Goal: Task Accomplishment & Management: Manage account settings

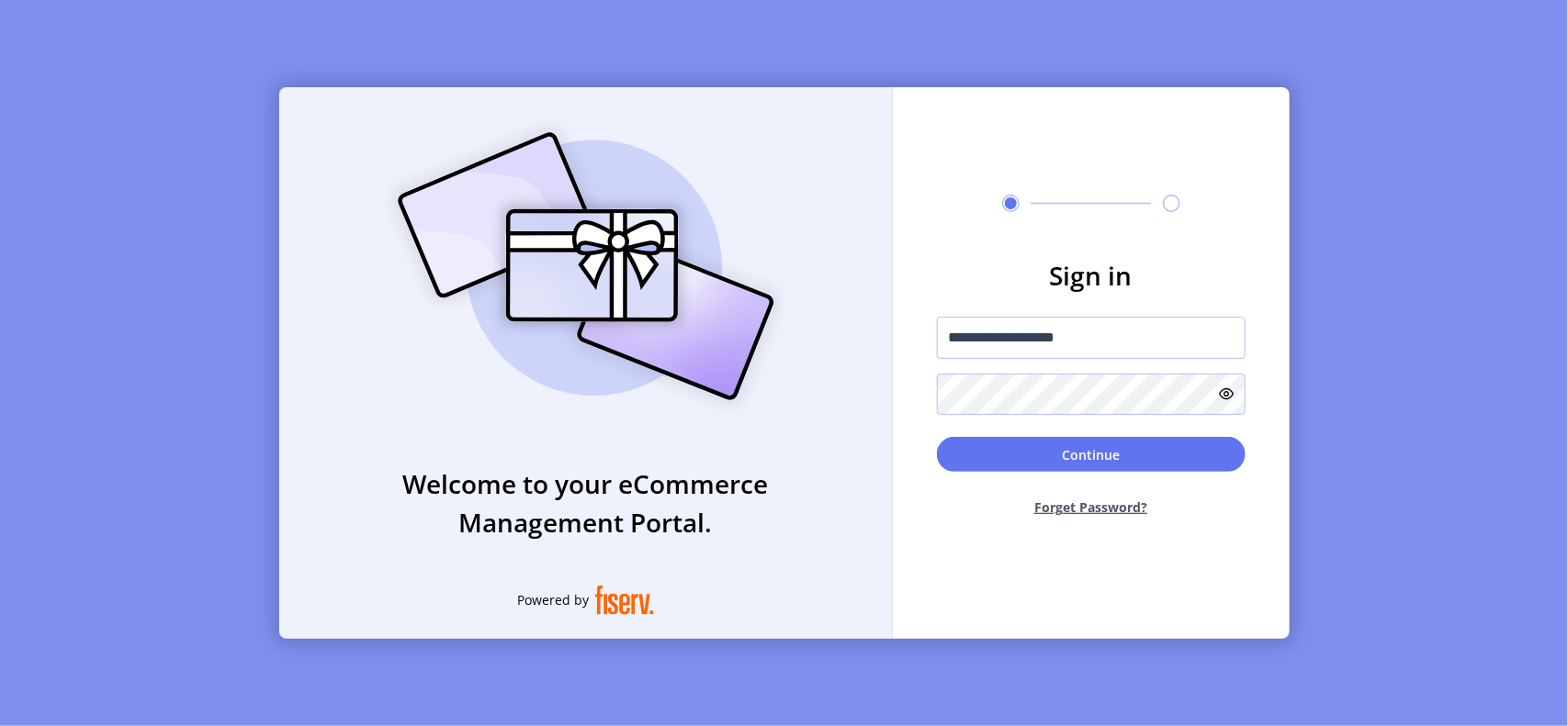
click at [1072, 480] on div "Continue Forget Password?" at bounding box center [1090, 484] width 308 height 95
click at [1072, 459] on button "Continue" at bounding box center [1090, 453] width 308 height 34
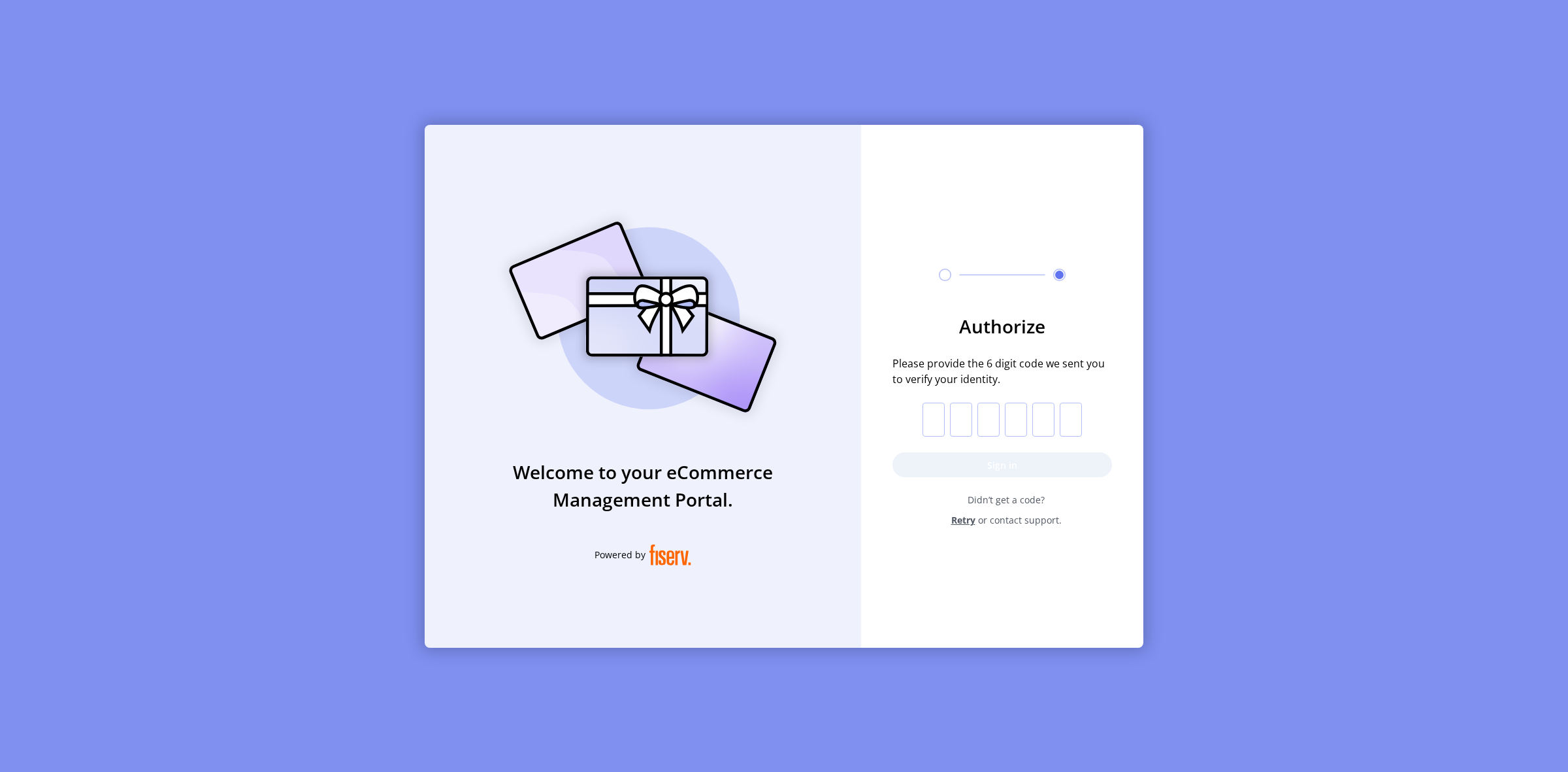
click at [932, 429] on input "text" at bounding box center [934, 419] width 23 height 34
paste input "*"
type input "*"
click at [1035, 465] on button "Sign in" at bounding box center [1002, 464] width 219 height 25
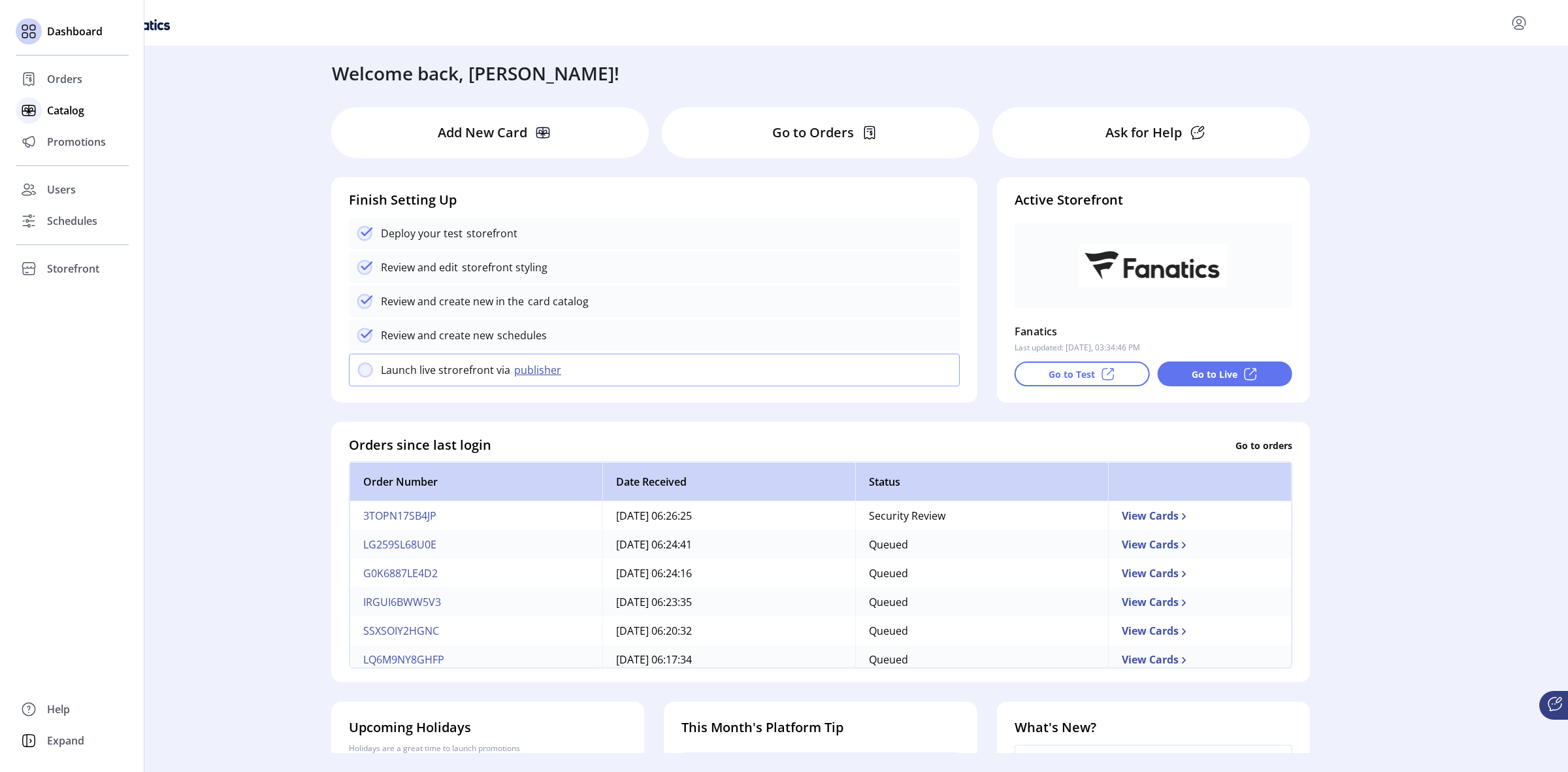
click at [64, 109] on span "Catalog" at bounding box center [66, 111] width 37 height 16
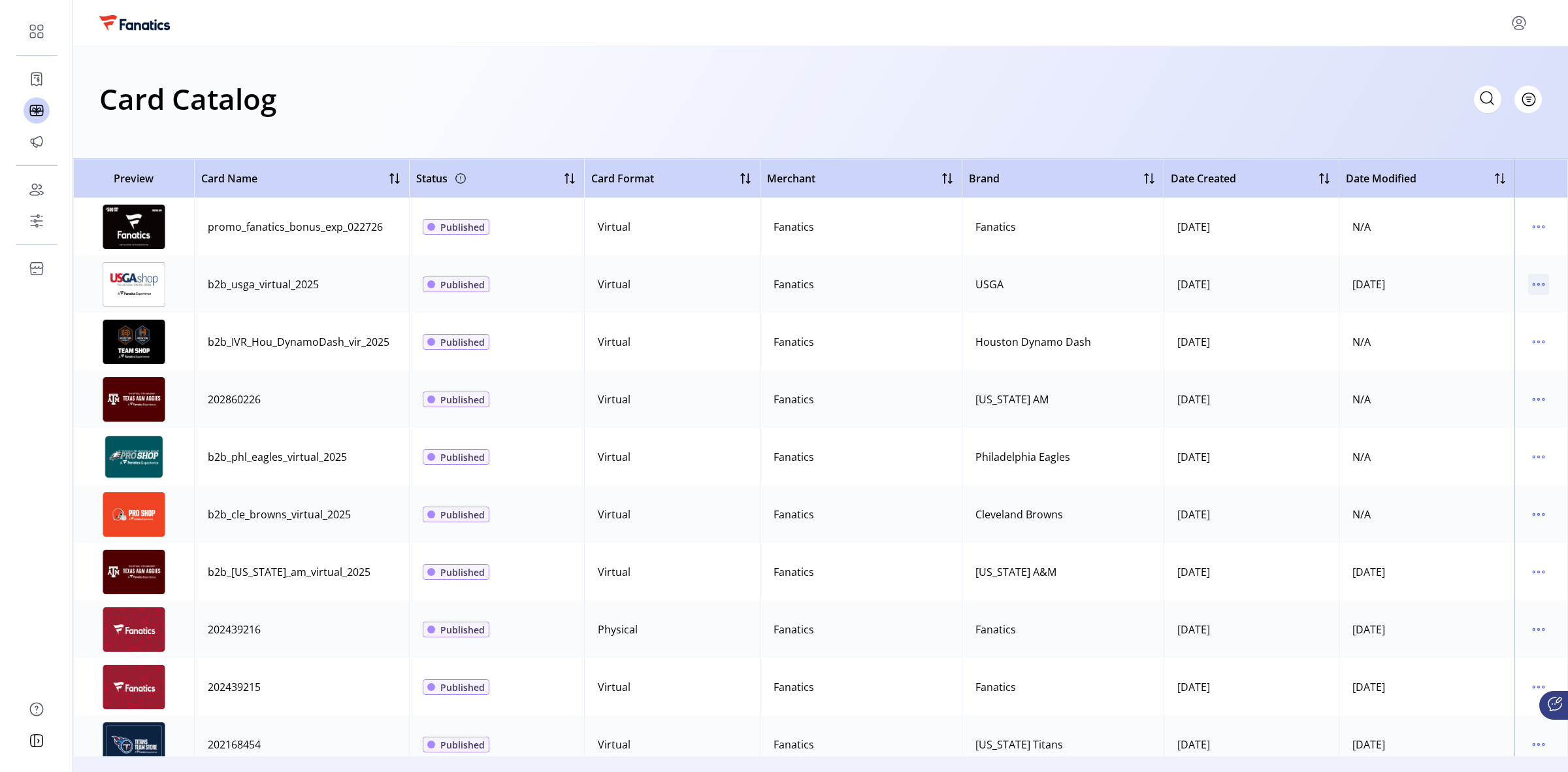
click at [1115, 281] on icon "menu" at bounding box center [1539, 284] width 21 height 21
click at [1115, 325] on span "Edit Details" at bounding box center [1477, 331] width 109 height 11
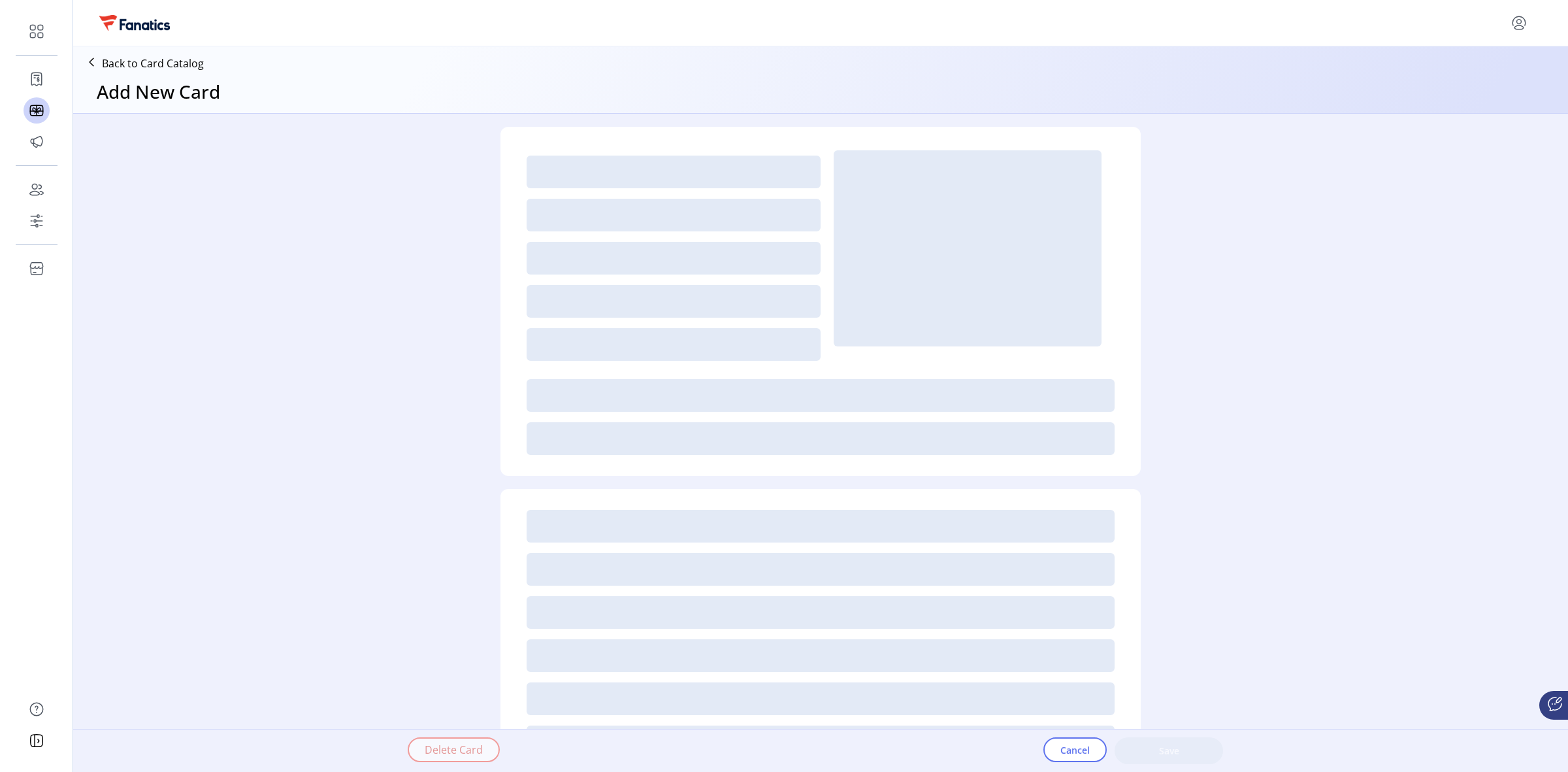
type textarea "**********"
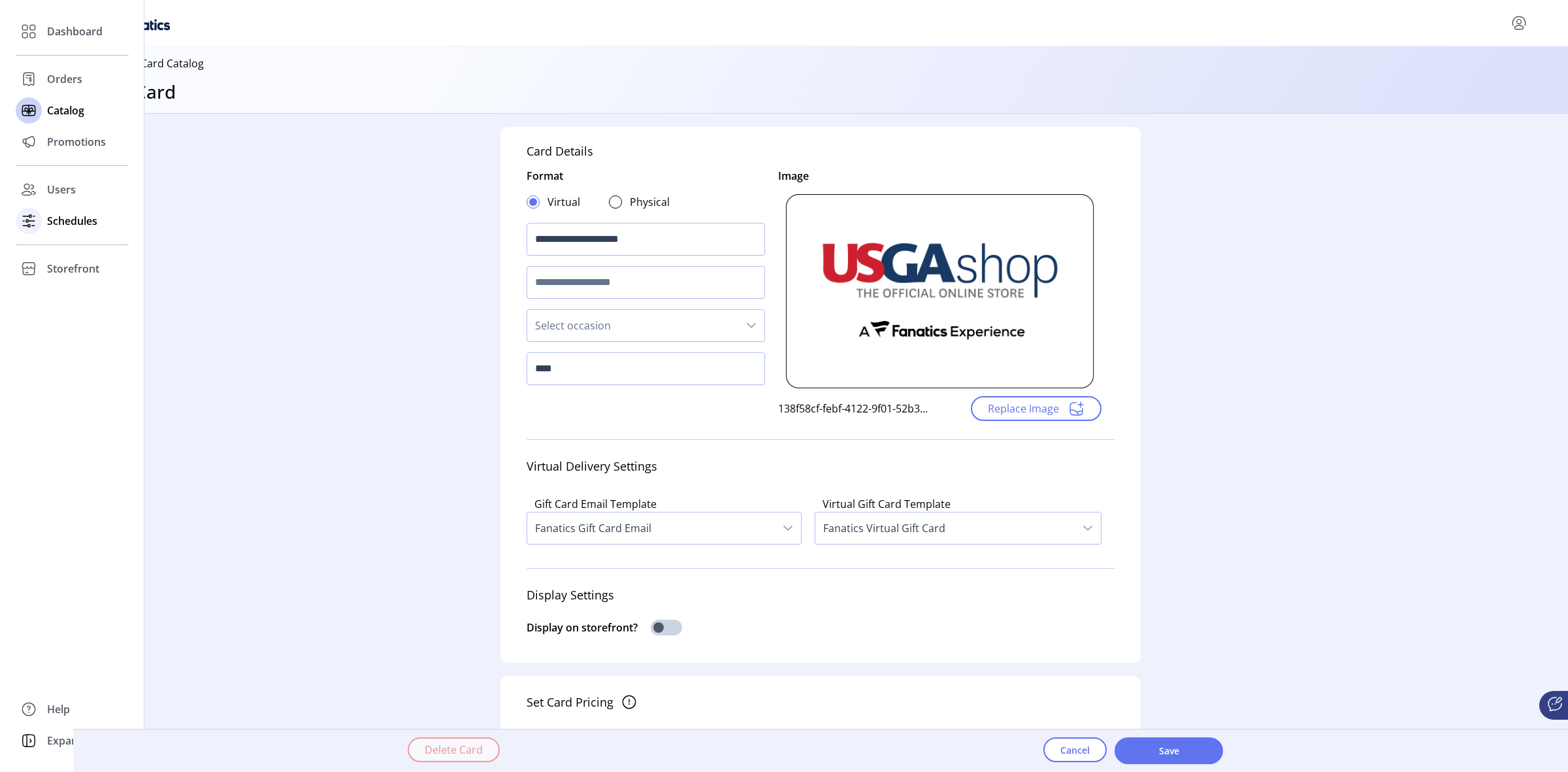
click at [83, 211] on div "Schedules" at bounding box center [72, 221] width 113 height 31
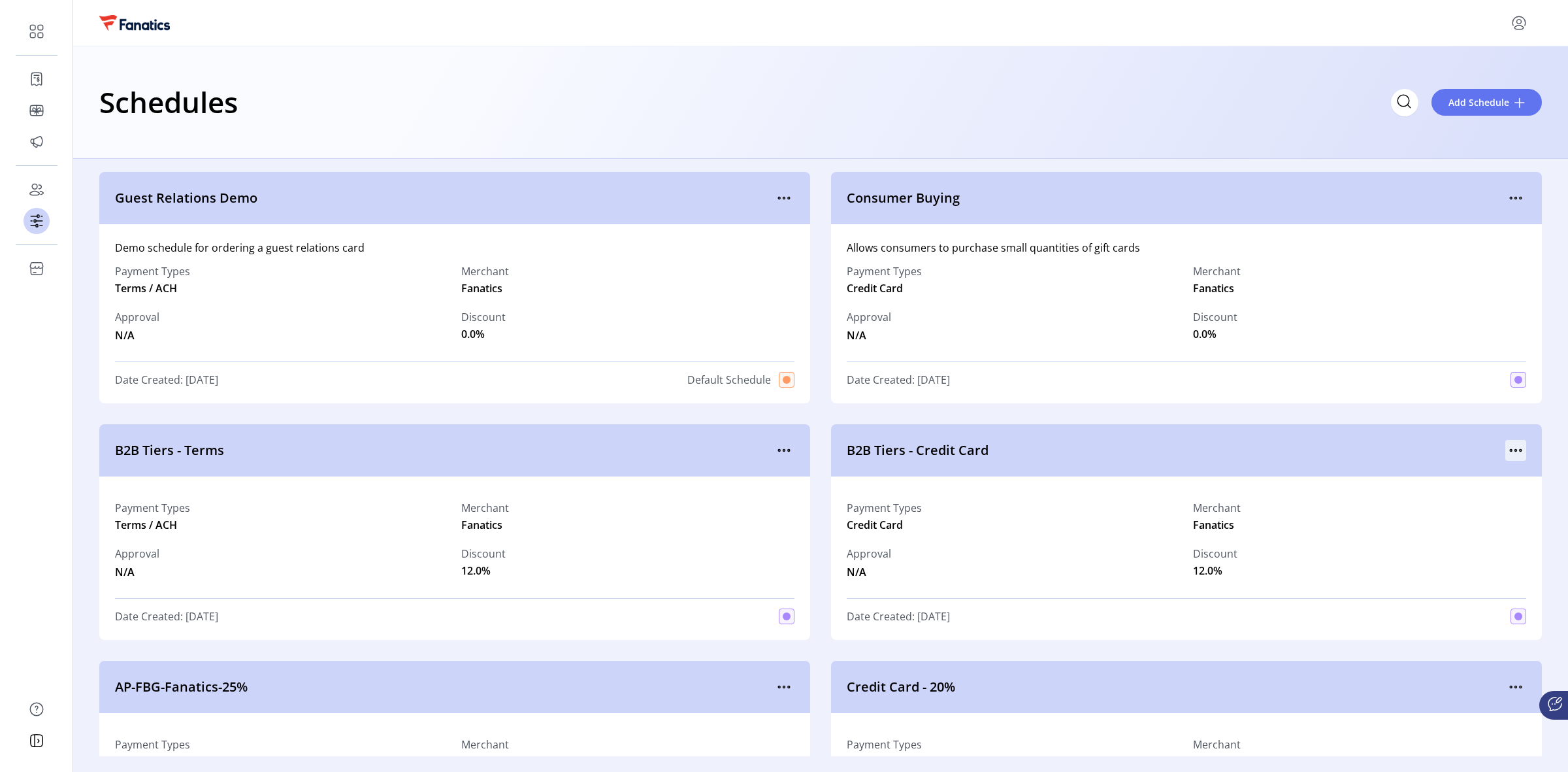
click at [1115, 445] on icon "menu" at bounding box center [1516, 451] width 21 height 21
click at [1115, 500] on span "Edit Details" at bounding box center [1455, 497] width 109 height 11
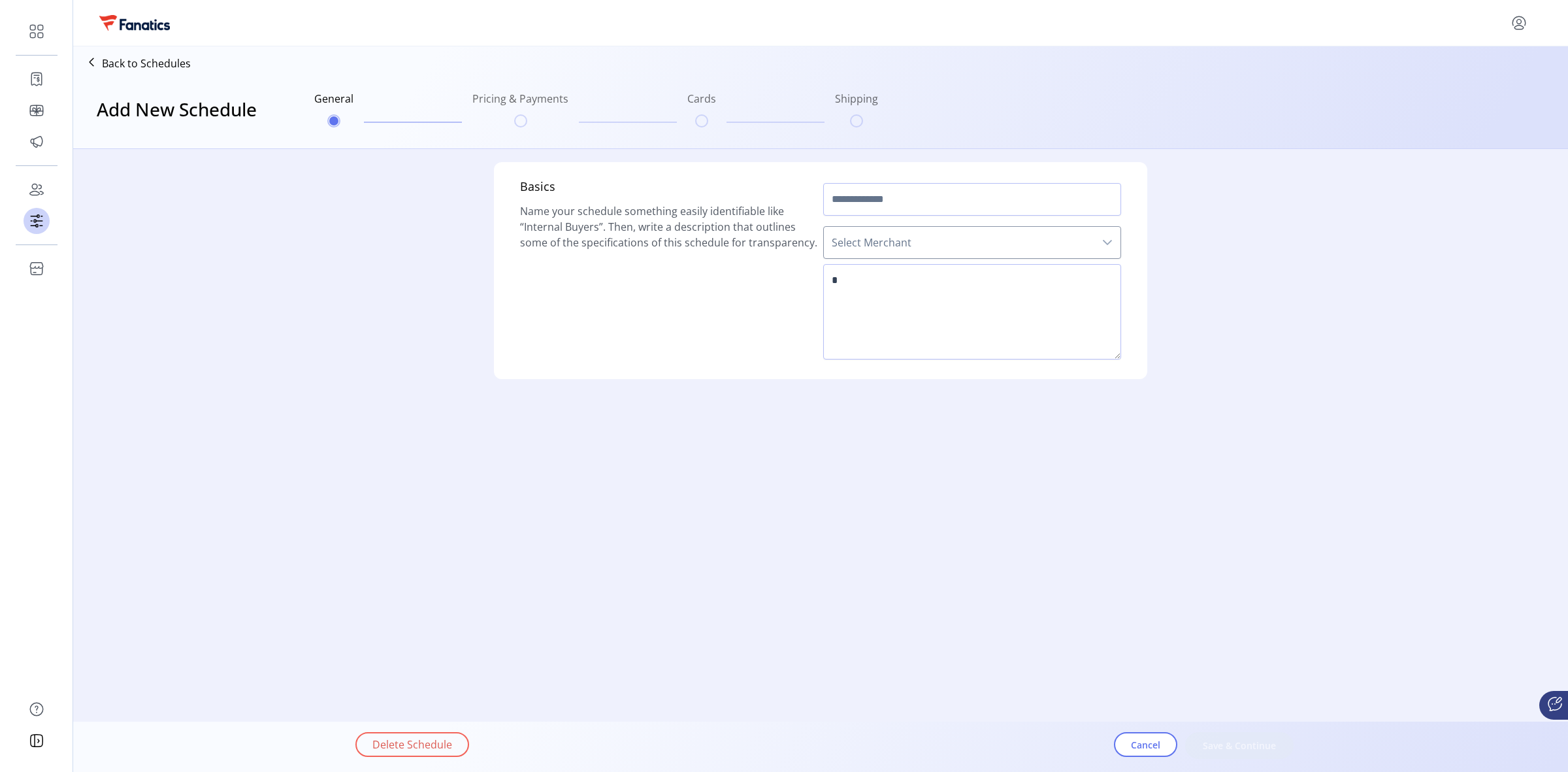
type input "**********"
click at [944, 241] on span "Fanatics" at bounding box center [959, 242] width 270 height 31
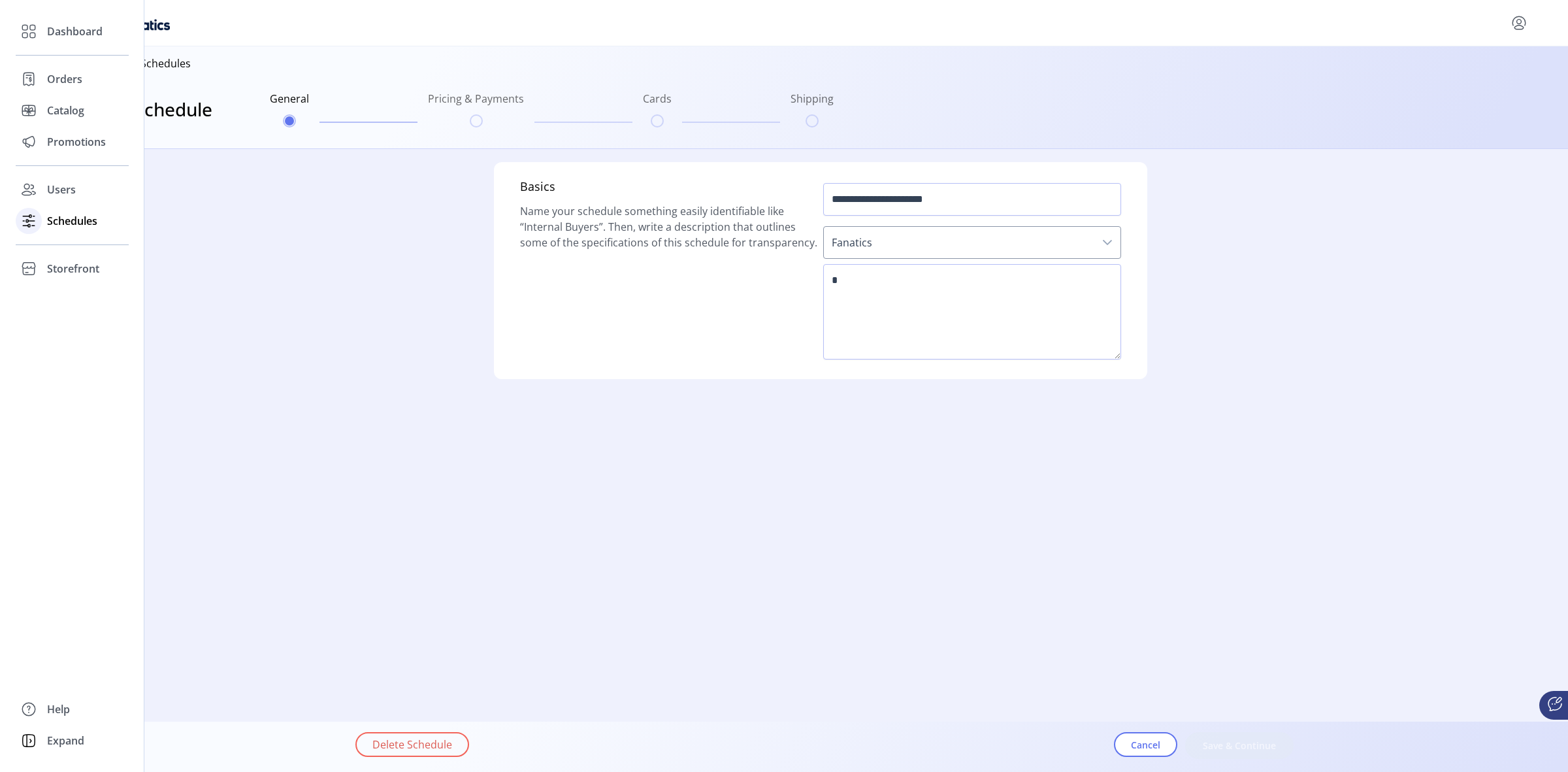
click at [73, 217] on span "Schedules" at bounding box center [72, 221] width 50 height 16
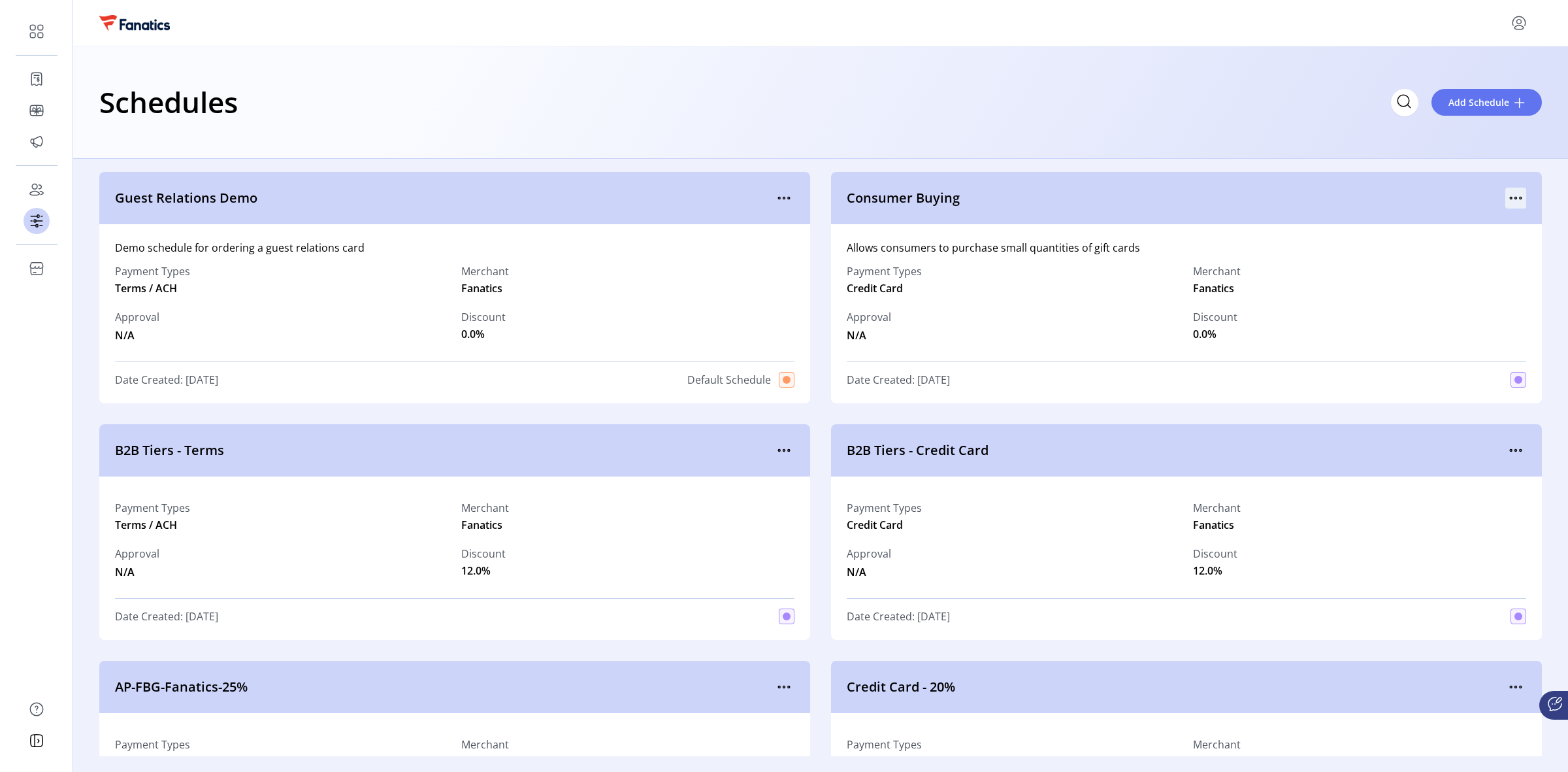
click at [1115, 197] on icon "menu" at bounding box center [1520, 198] width 2 height 2
click at [1115, 229] on span "View Details" at bounding box center [1455, 223] width 109 height 11
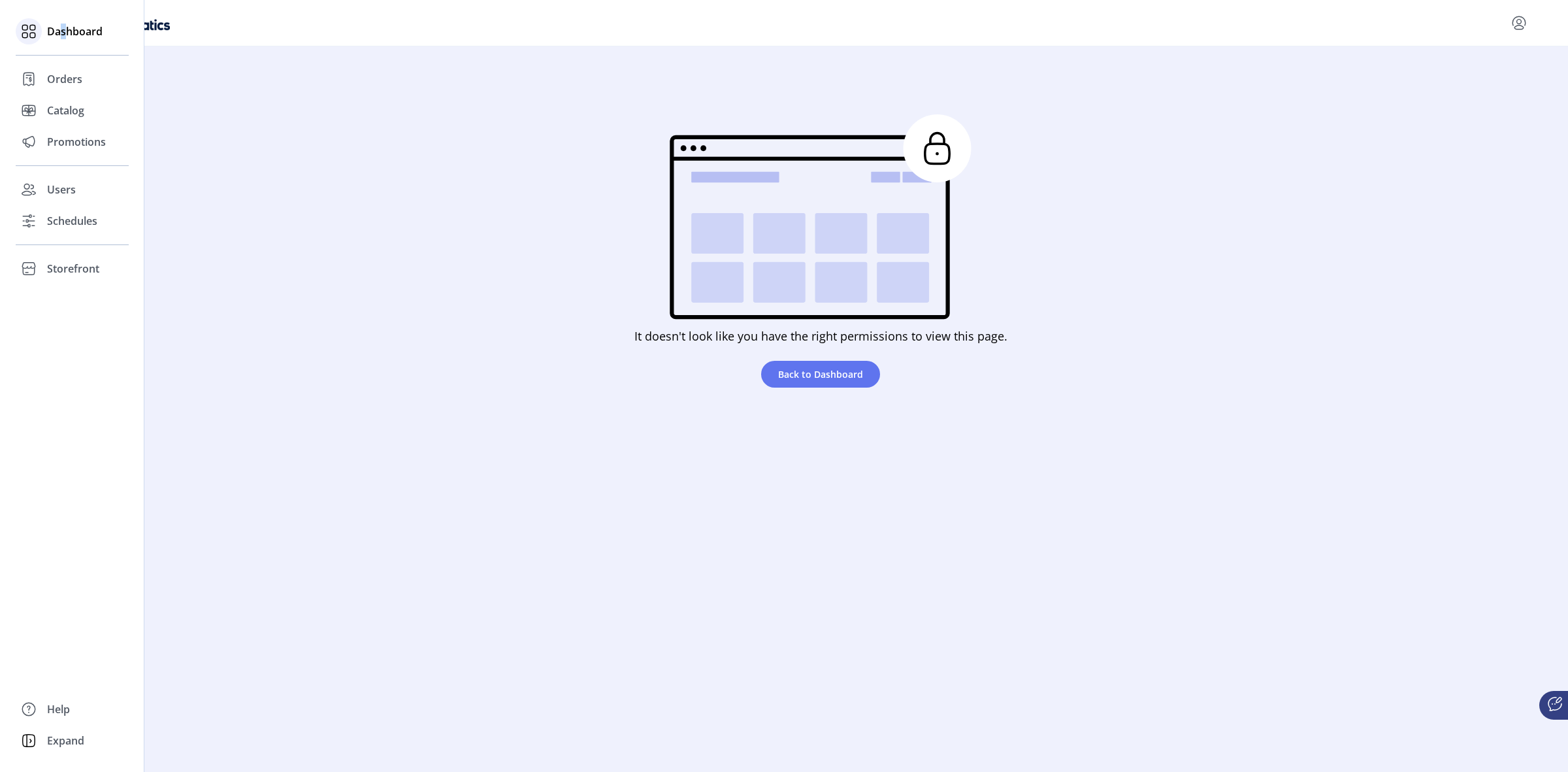
click at [64, 33] on span "Dashboard" at bounding box center [75, 32] width 56 height 16
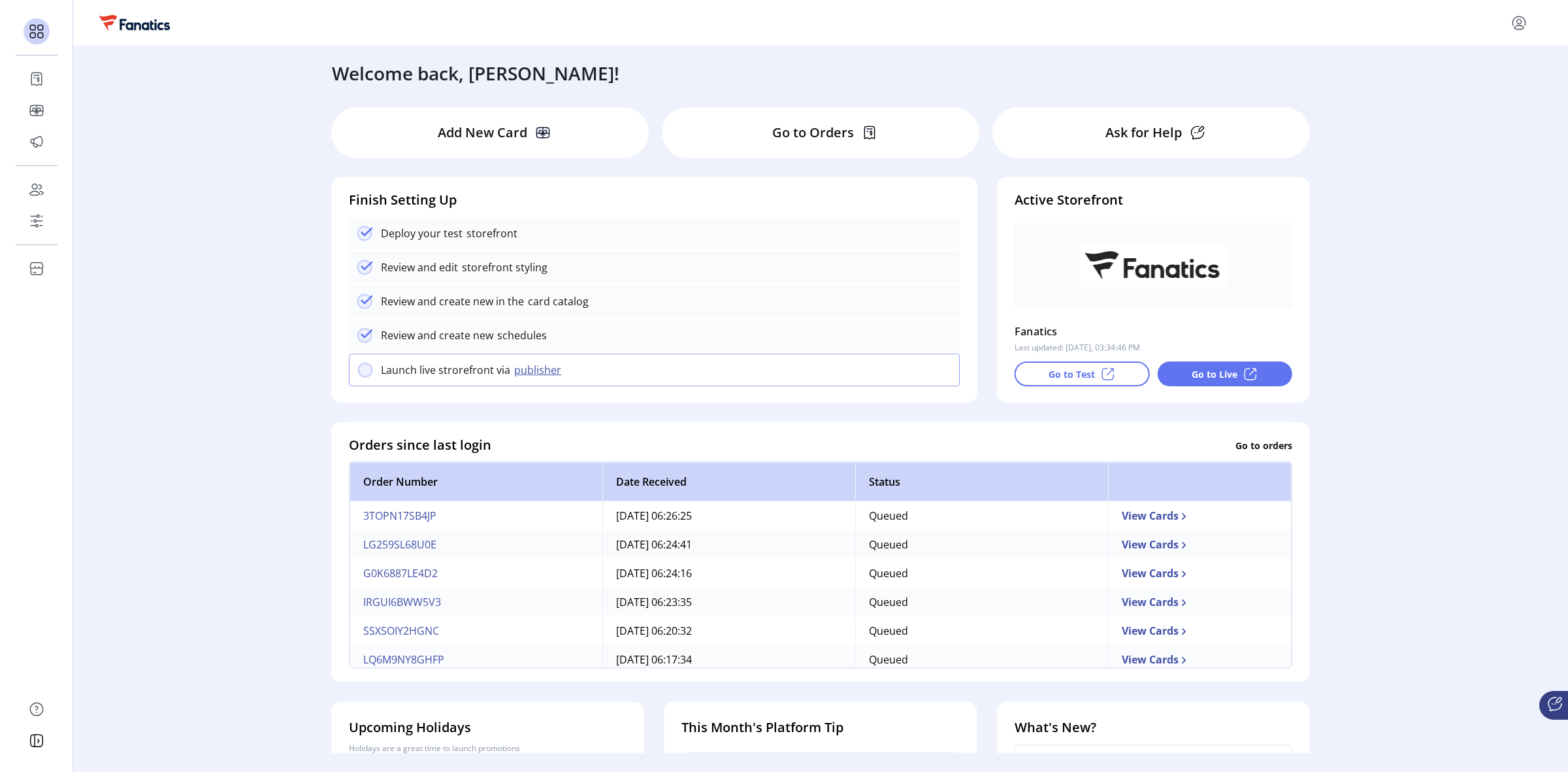
click at [243, 165] on div "Welcome back, [PERSON_NAME]! Add New Card Go to Orders Ask for Help Finish Sett…" at bounding box center [820, 400] width 1495 height 706
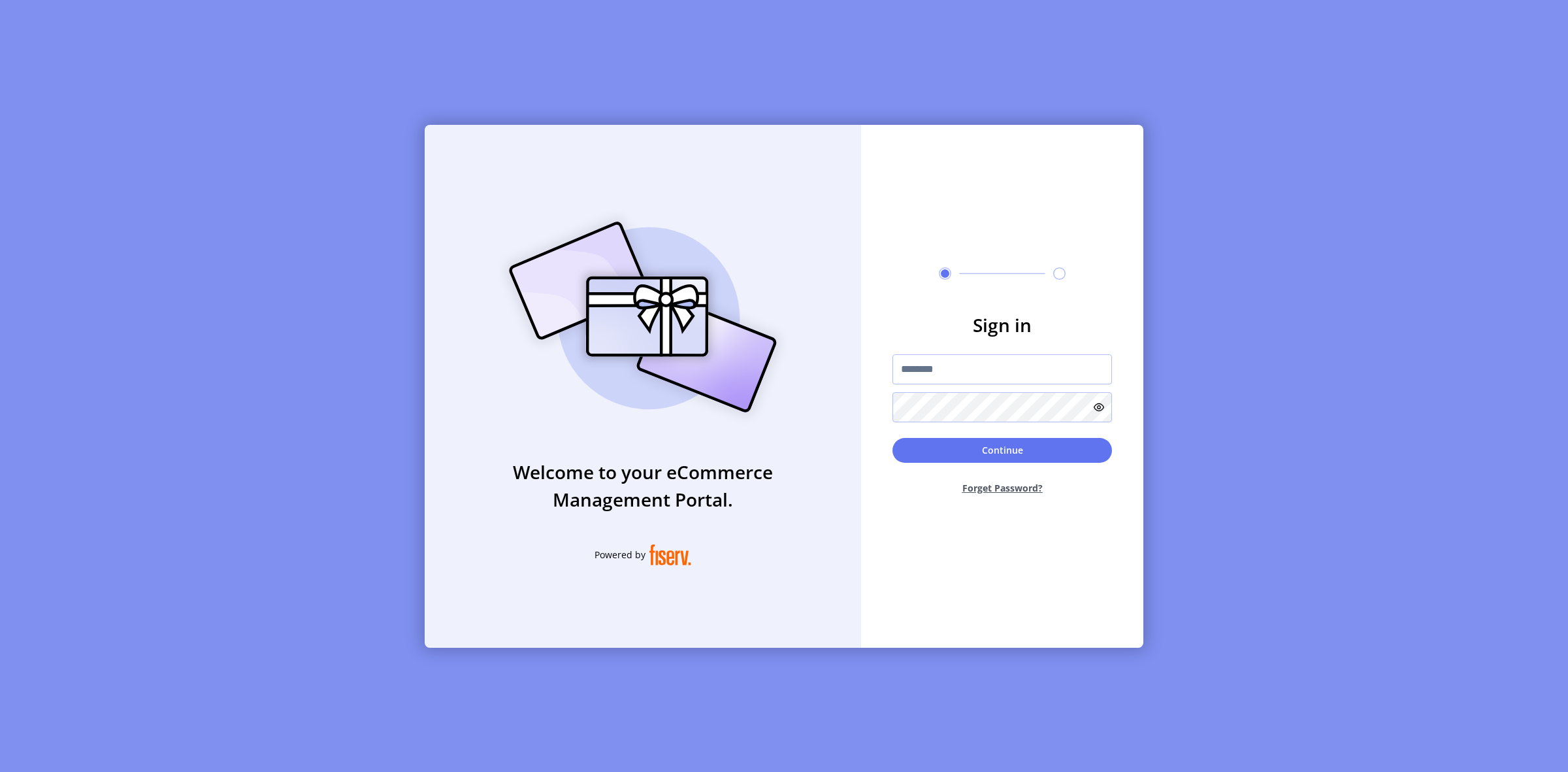
type input "**********"
